Goal: Transaction & Acquisition: Purchase product/service

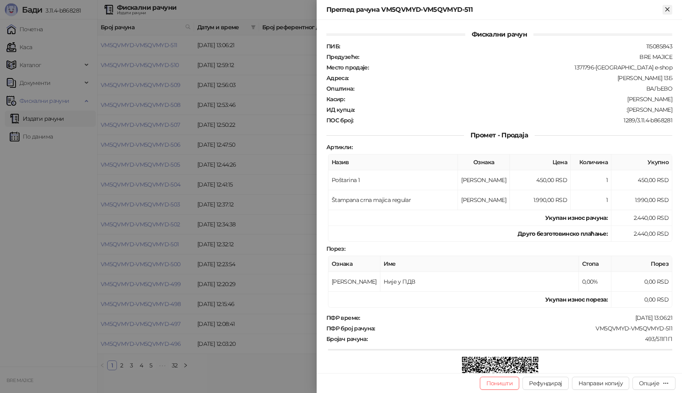
click at [669, 8] on icon "Close" at bounding box center [668, 9] width 4 height 4
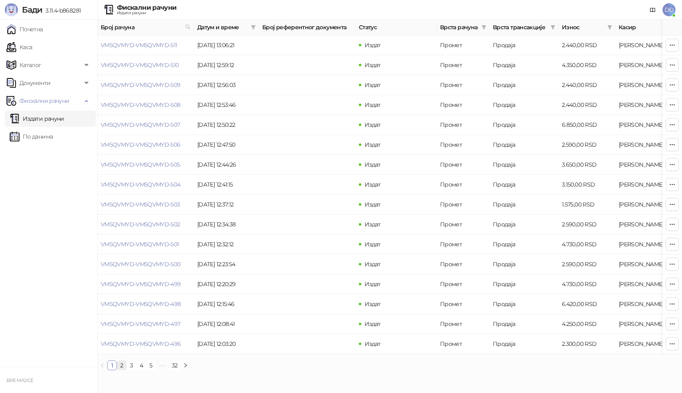
click at [122, 370] on link "2" at bounding box center [121, 365] width 9 height 9
click at [154, 86] on link "VM5QVMYD-VM5QVMYD-493" at bounding box center [141, 84] width 80 height 7
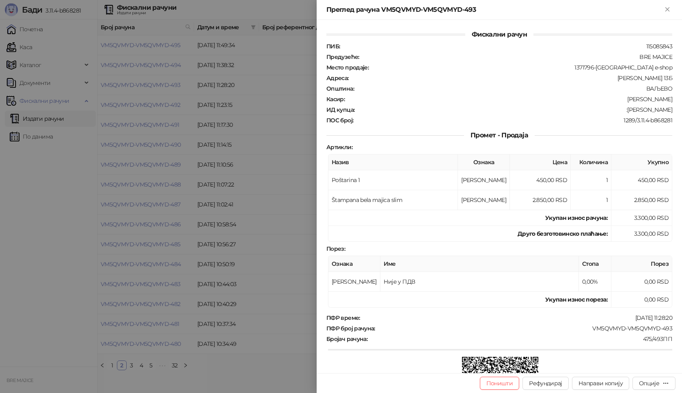
scroll to position [98, 0]
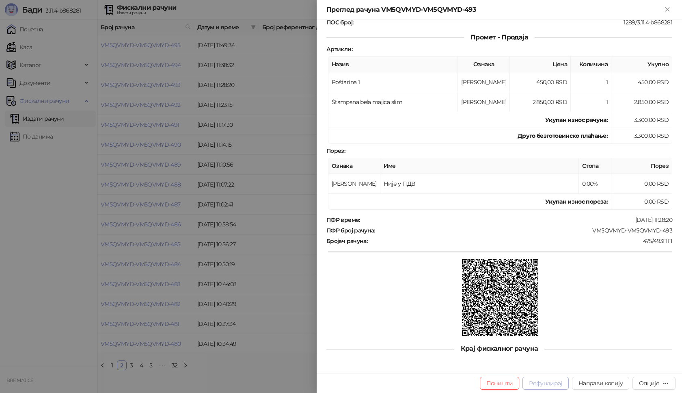
click at [562, 383] on button "Рефундирај" at bounding box center [546, 383] width 46 height 13
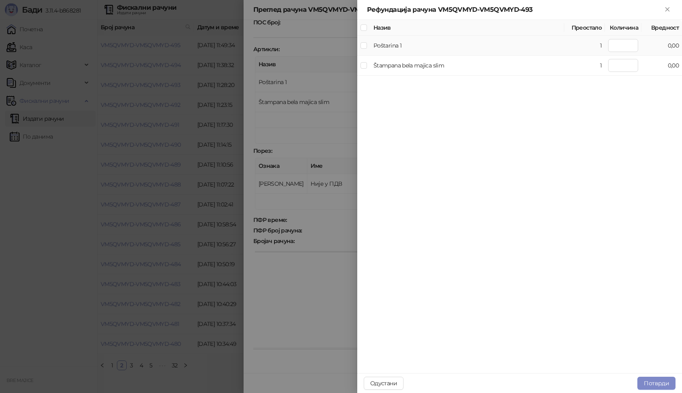
type input "*"
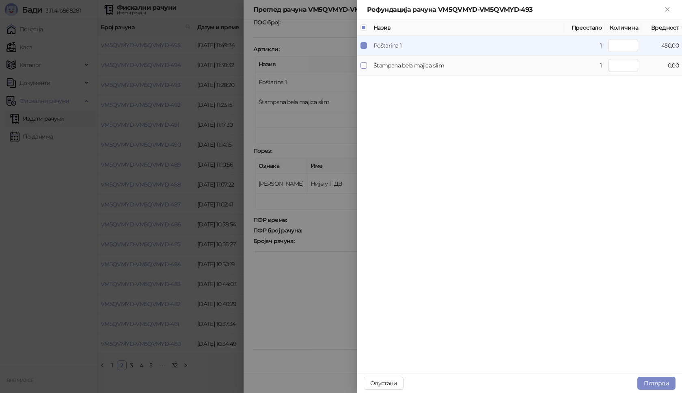
type input "*"
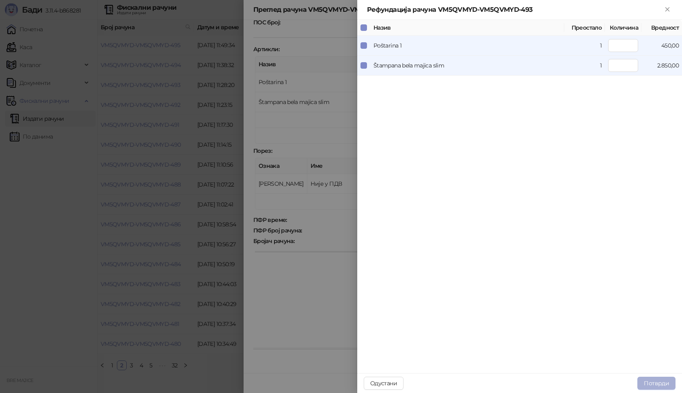
click at [657, 389] on button "Потврди" at bounding box center [657, 383] width 38 height 13
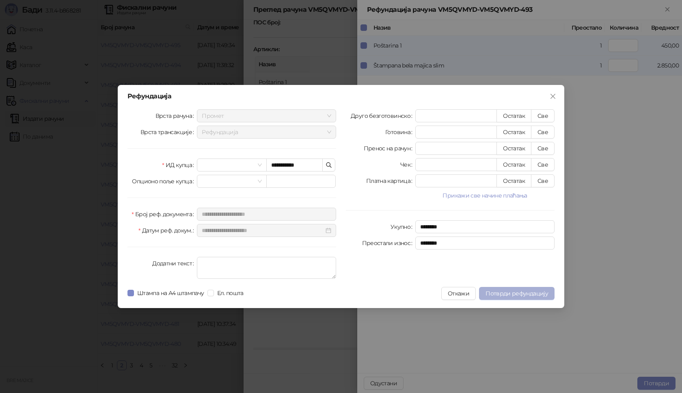
click at [509, 295] on span "Потврди рефундацију" at bounding box center [517, 293] width 63 height 7
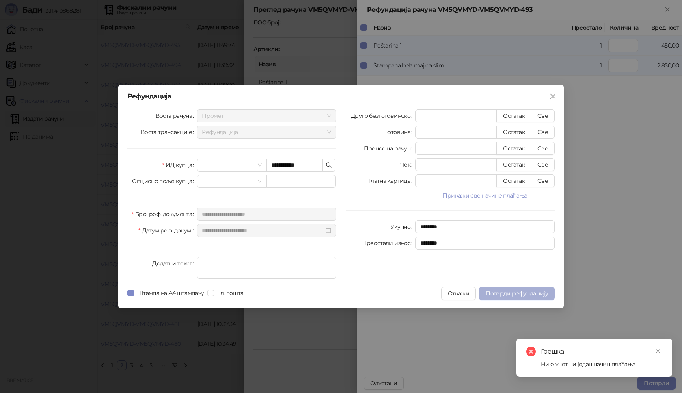
click at [509, 295] on span "Потврди рефундацију" at bounding box center [517, 293] width 63 height 7
click at [664, 349] on div "Грешка [PERSON_NAME] унет ни један начин плаћања" at bounding box center [595, 357] width 156 height 38
click at [658, 352] on icon "close" at bounding box center [659, 351] width 6 height 6
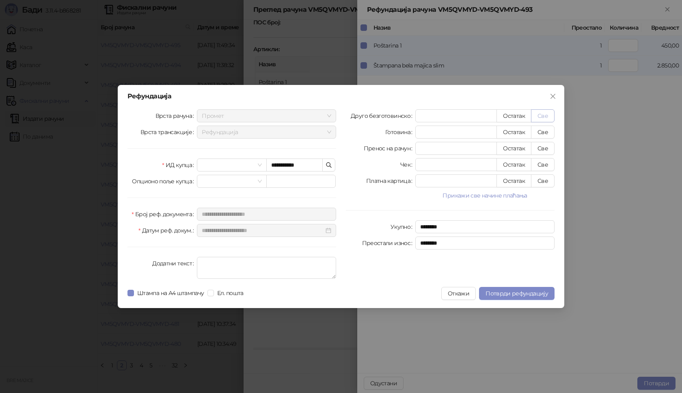
click at [542, 115] on button "Све" at bounding box center [543, 115] width 24 height 13
type input "****"
click at [522, 294] on span "Потврди рефундацију" at bounding box center [517, 293] width 63 height 7
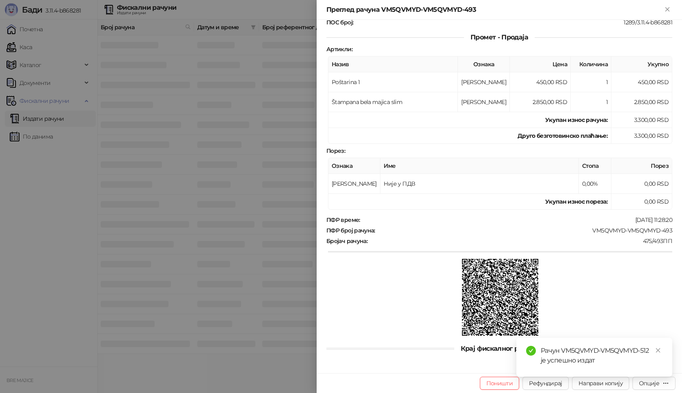
click at [561, 350] on div "Рачун VM5QVMYD-VM5QVMYD-512 је успешно издат" at bounding box center [602, 355] width 122 height 19
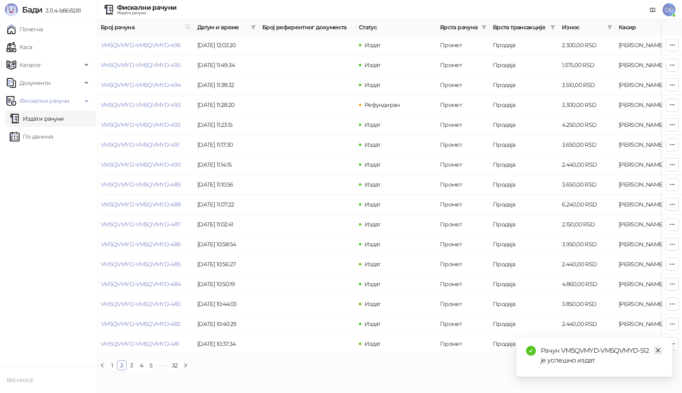
click at [657, 349] on icon "close" at bounding box center [659, 350] width 6 height 6
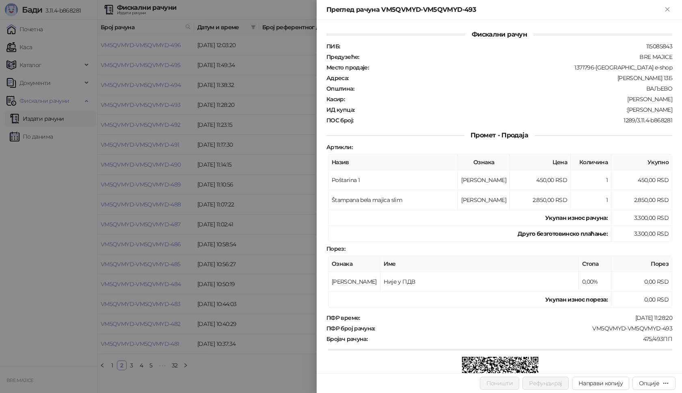
drag, startPoint x: 668, startPoint y: 7, endPoint x: 631, endPoint y: 20, distance: 39.3
click at [668, 7] on icon "Close" at bounding box center [667, 9] width 7 height 7
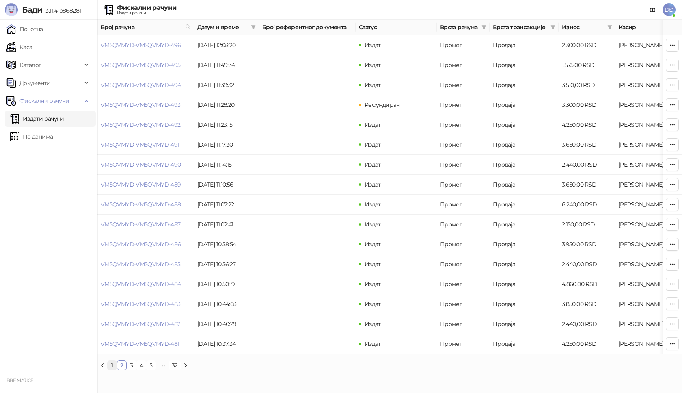
click at [113, 370] on link "1" at bounding box center [112, 365] width 9 height 9
click at [294, 45] on link "VM5QVMYD-VM5QVMYD-493" at bounding box center [302, 44] width 80 height 7
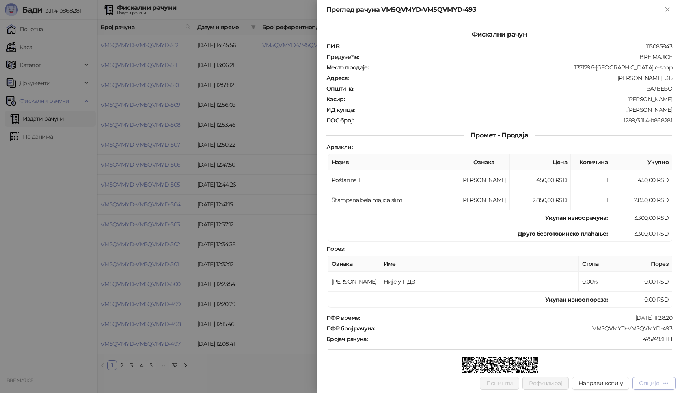
click at [656, 385] on div "Опције" at bounding box center [649, 382] width 20 height 7
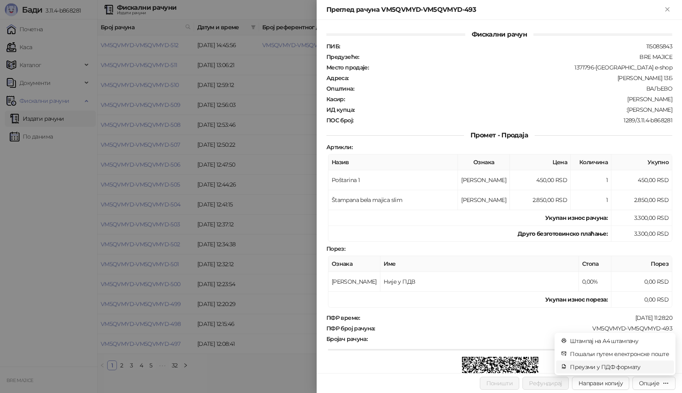
click at [630, 368] on span "Преузми у ПДФ формату" at bounding box center [619, 366] width 99 height 9
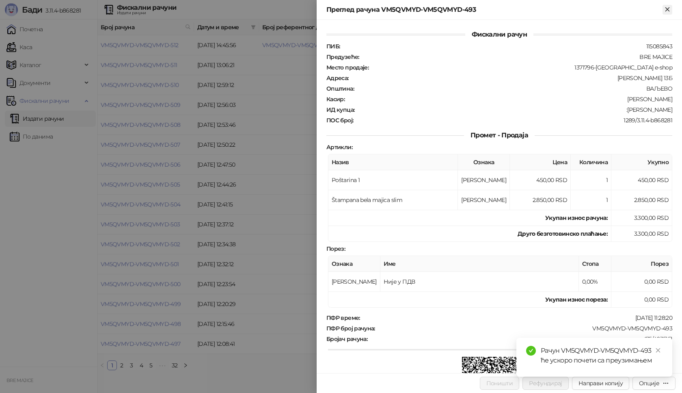
click at [666, 9] on icon "Close" at bounding box center [667, 9] width 7 height 7
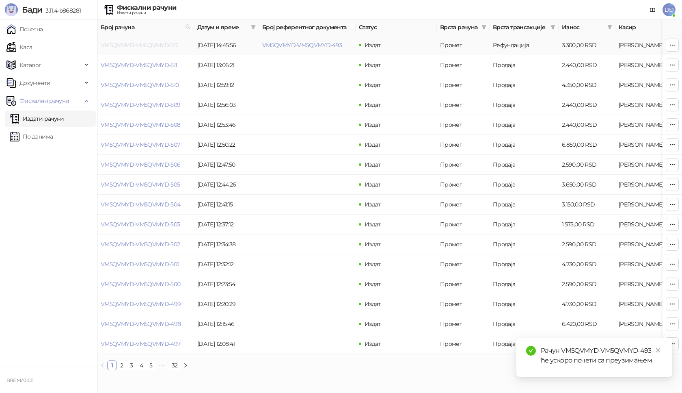
click at [166, 44] on link "VM5QVMYD-VM5QVMYD-512" at bounding box center [140, 44] width 78 height 7
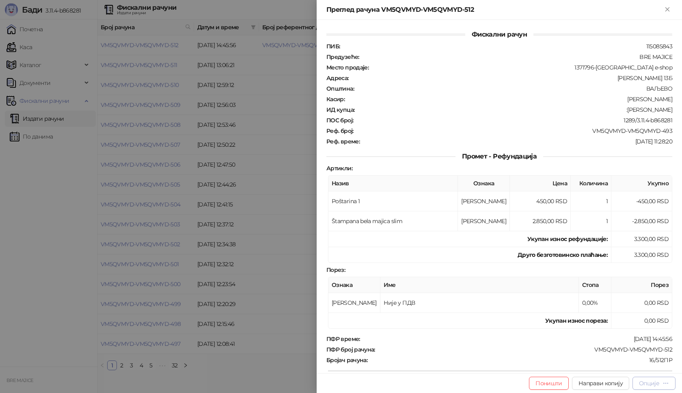
click at [662, 383] on div "Опције" at bounding box center [654, 383] width 30 height 8
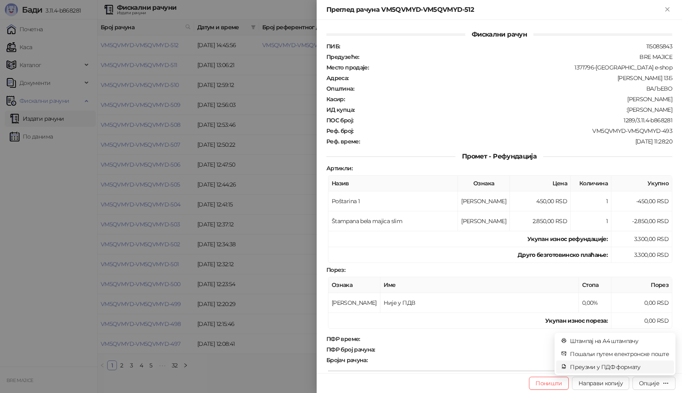
click at [630, 366] on span "Преузми у ПДФ формату" at bounding box center [619, 366] width 99 height 9
click at [484, 350] on div "VM5QVMYD-VM5QVMYD-512" at bounding box center [524, 349] width 297 height 7
click at [660, 352] on icon "close" at bounding box center [659, 350] width 6 height 6
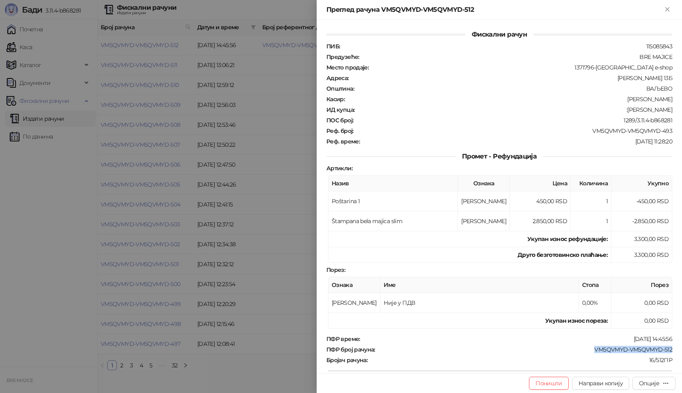
drag, startPoint x: 666, startPoint y: 348, endPoint x: 585, endPoint y: 347, distance: 80.8
click at [585, 347] on div "VM5QVMYD-VM5QVMYD-512" at bounding box center [524, 349] width 297 height 7
copy div "VM5QVMYD-VM5QVMYD-512"
drag, startPoint x: 668, startPoint y: 109, endPoint x: 637, endPoint y: 112, distance: 31.0
click at [637, 112] on div "Фискални рачун ПИБ : 115085843 Предузеће : BRE MAJICE Место продаје : 1371796-B…" at bounding box center [500, 196] width 366 height 353
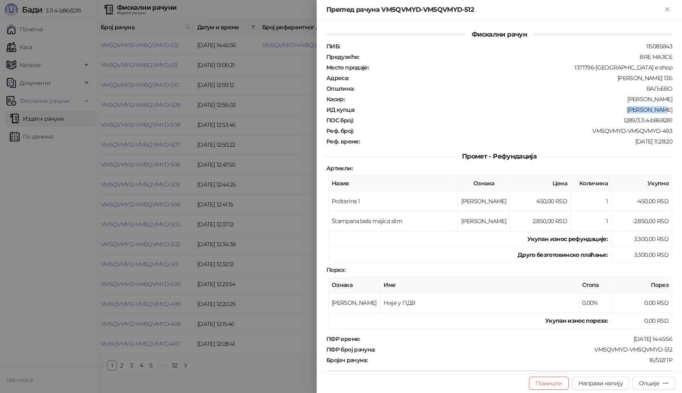
copy div "[PERSON_NAME]"
click at [671, 11] on icon "Close" at bounding box center [667, 9] width 7 height 7
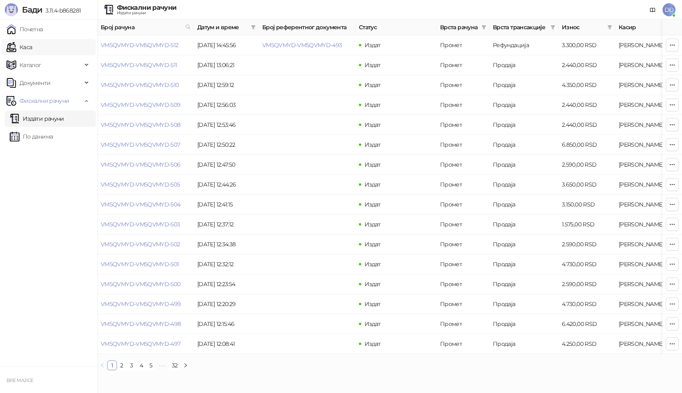
click at [24, 51] on link "Каса" at bounding box center [19, 47] width 26 height 16
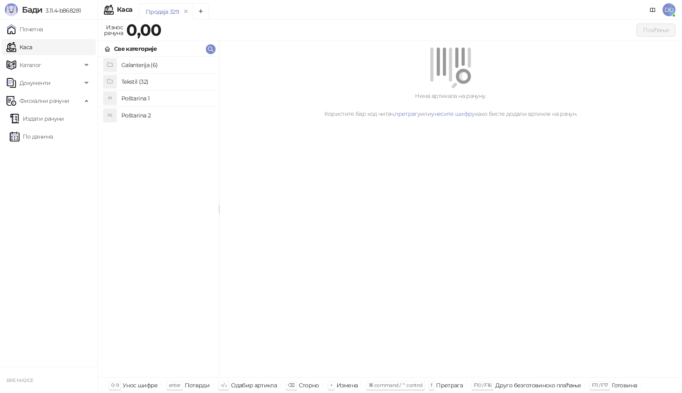
click at [137, 100] on h4 "Poštarina 1" at bounding box center [166, 98] width 91 height 13
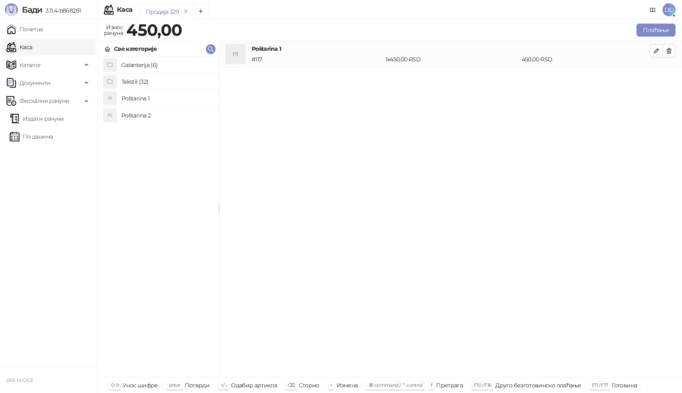
click at [140, 79] on h4 "Tekstil (32)" at bounding box center [166, 81] width 91 height 13
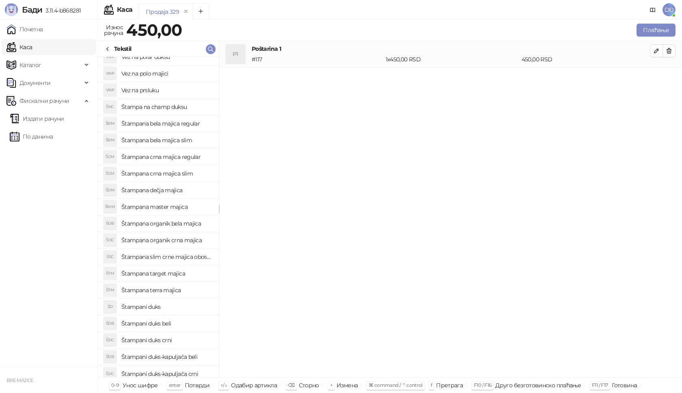
scroll to position [213, 0]
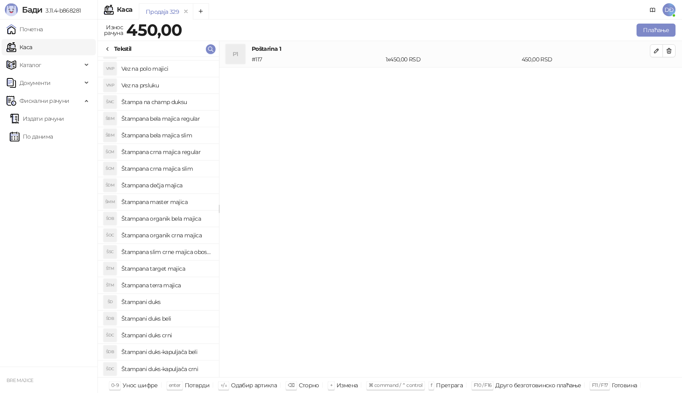
click at [188, 136] on h4 "Štampana bela majica slim" at bounding box center [166, 135] width 91 height 13
click at [656, 78] on icon "button" at bounding box center [657, 77] width 6 height 6
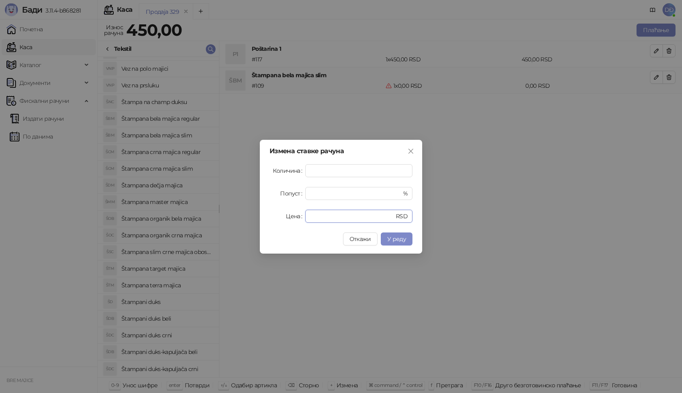
drag, startPoint x: 321, startPoint y: 218, endPoint x: 292, endPoint y: 216, distance: 28.9
click at [292, 216] on div "Цена * RSD" at bounding box center [341, 216] width 143 height 13
type input "****"
click at [406, 240] on span "У реду" at bounding box center [397, 238] width 19 height 7
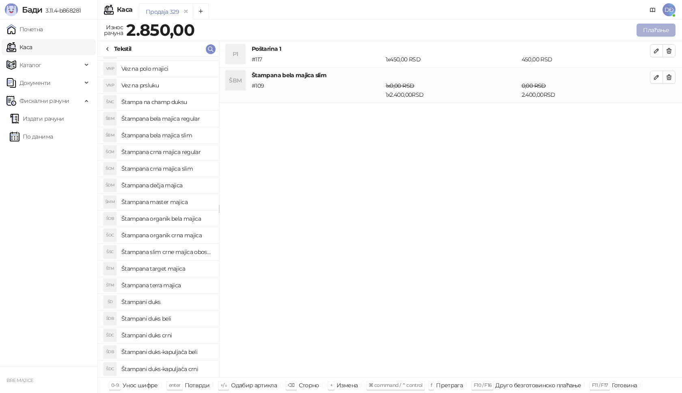
click at [656, 26] on button "Плаћање" at bounding box center [656, 30] width 39 height 13
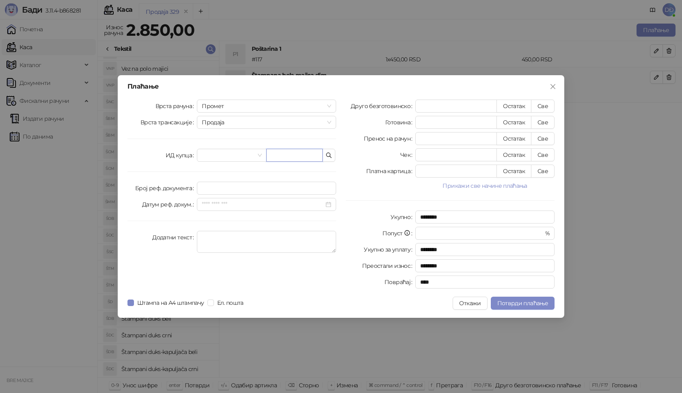
click at [297, 154] on input "text" at bounding box center [294, 155] width 56 height 13
type input "**********"
click at [541, 102] on button "Све" at bounding box center [543, 106] width 24 height 13
type input "****"
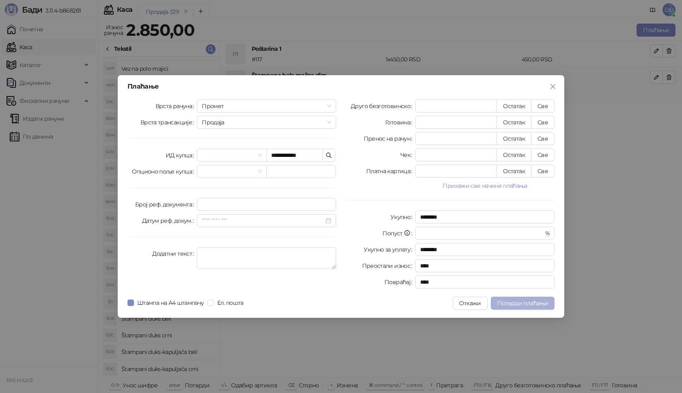
click at [522, 305] on span "Потврди плаћање" at bounding box center [523, 302] width 51 height 7
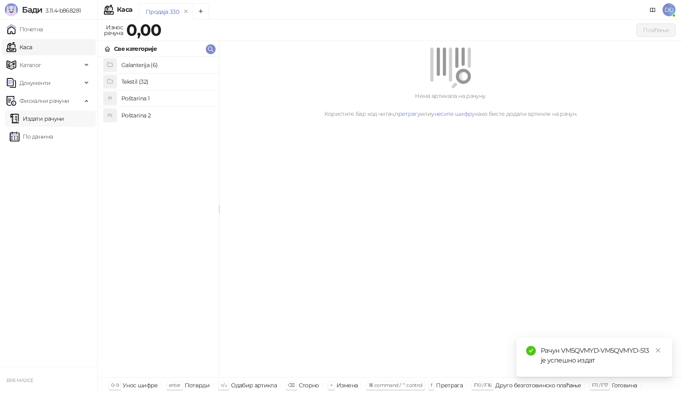
click at [64, 118] on link "Издати рачуни" at bounding box center [37, 118] width 54 height 16
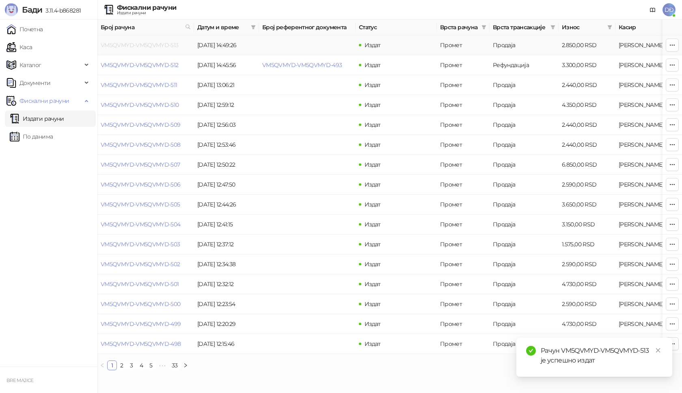
click at [145, 45] on link "VM5QVMYD-VM5QVMYD-513" at bounding box center [140, 44] width 78 height 7
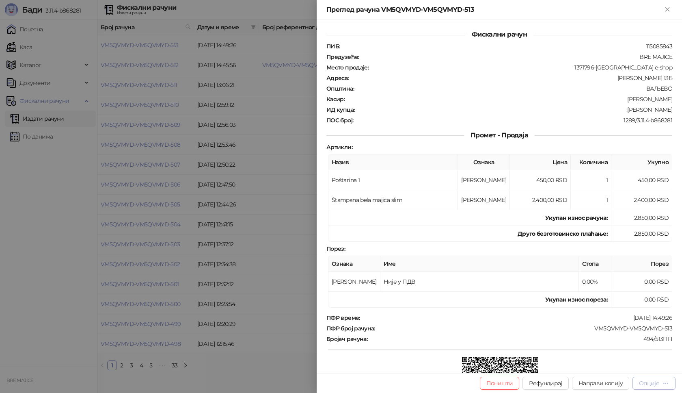
click at [655, 389] on div "Поништи Рефундирај Направи копију Опције" at bounding box center [500, 383] width 366 height 20
click at [654, 385] on div "Опције" at bounding box center [649, 382] width 20 height 7
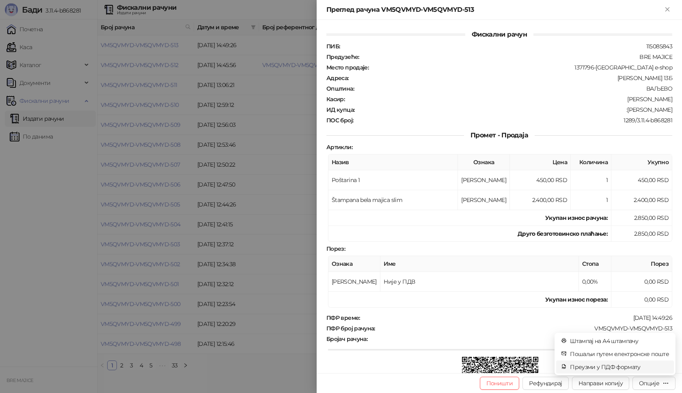
click at [636, 366] on span "Преузми у ПДФ формату" at bounding box center [619, 366] width 99 height 9
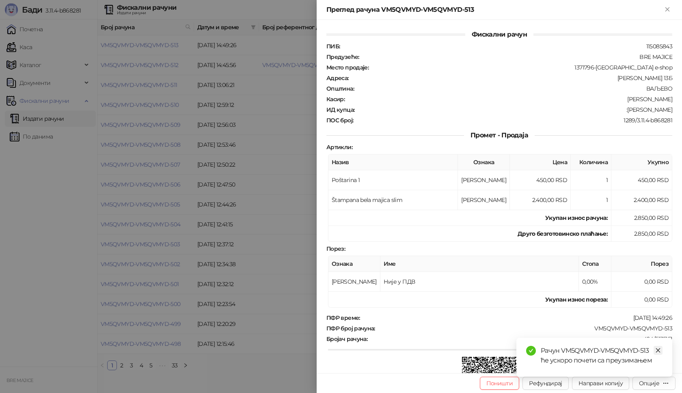
click at [658, 346] on link "Close" at bounding box center [658, 350] width 9 height 9
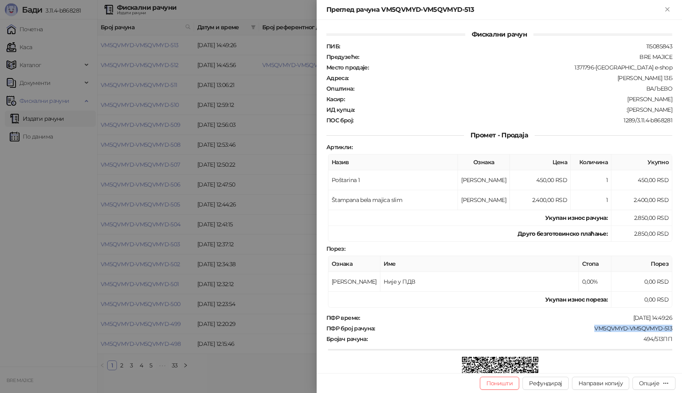
drag, startPoint x: 668, startPoint y: 327, endPoint x: 578, endPoint y: 323, distance: 89.8
click at [578, 323] on div "Фискални рачун ПИБ : 115085843 Предузеће : BRE MAJICE Место продаје : 1371796-[…" at bounding box center [500, 196] width 366 height 353
copy div "VM5QVMYD-VM5QVMYD-513"
drag, startPoint x: 669, startPoint y: 109, endPoint x: 635, endPoint y: 110, distance: 34.1
click at [635, 110] on div "Фискални рачун ПИБ : 115085843 Предузеће : BRE MAJICE Место продаје : 1371796-[…" at bounding box center [500, 196] width 366 height 353
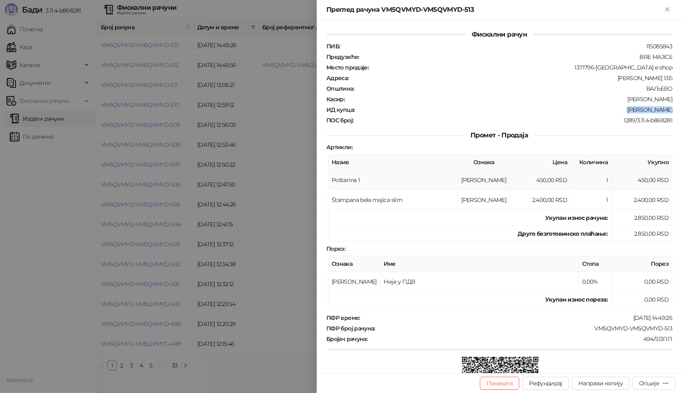
copy div "[PERSON_NAME]"
